Goal: Information Seeking & Learning: Learn about a topic

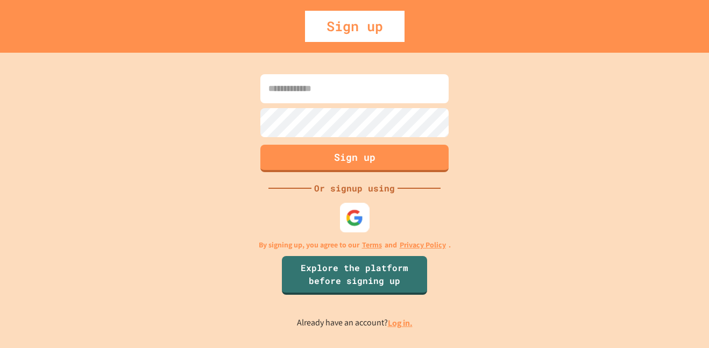
click at [362, 212] on img at bounding box center [355, 218] width 18 height 18
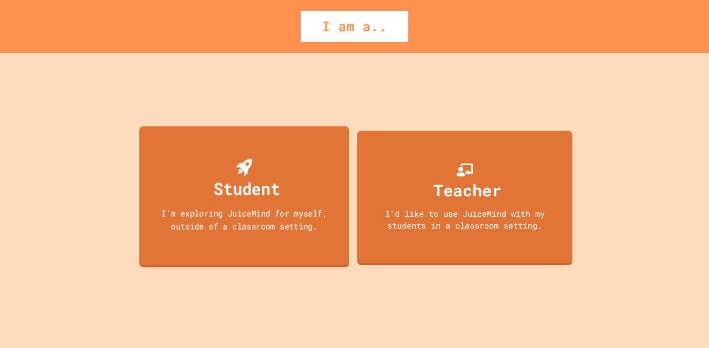
click at [274, 153] on div "Student I'm exploring JuiceMind for myself, outside of a classroom setting." at bounding box center [244, 196] width 210 height 141
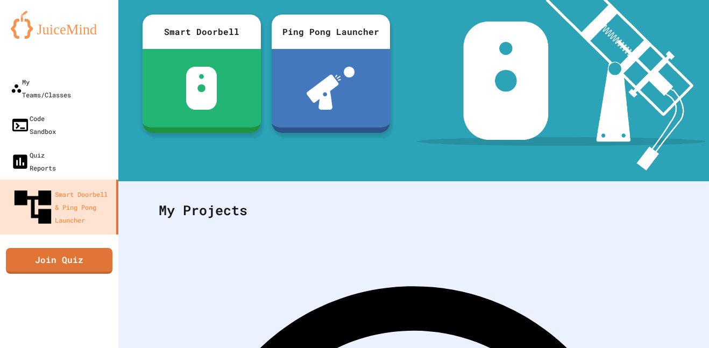
scroll to position [183, 0]
